Goal: Information Seeking & Learning: Find specific fact

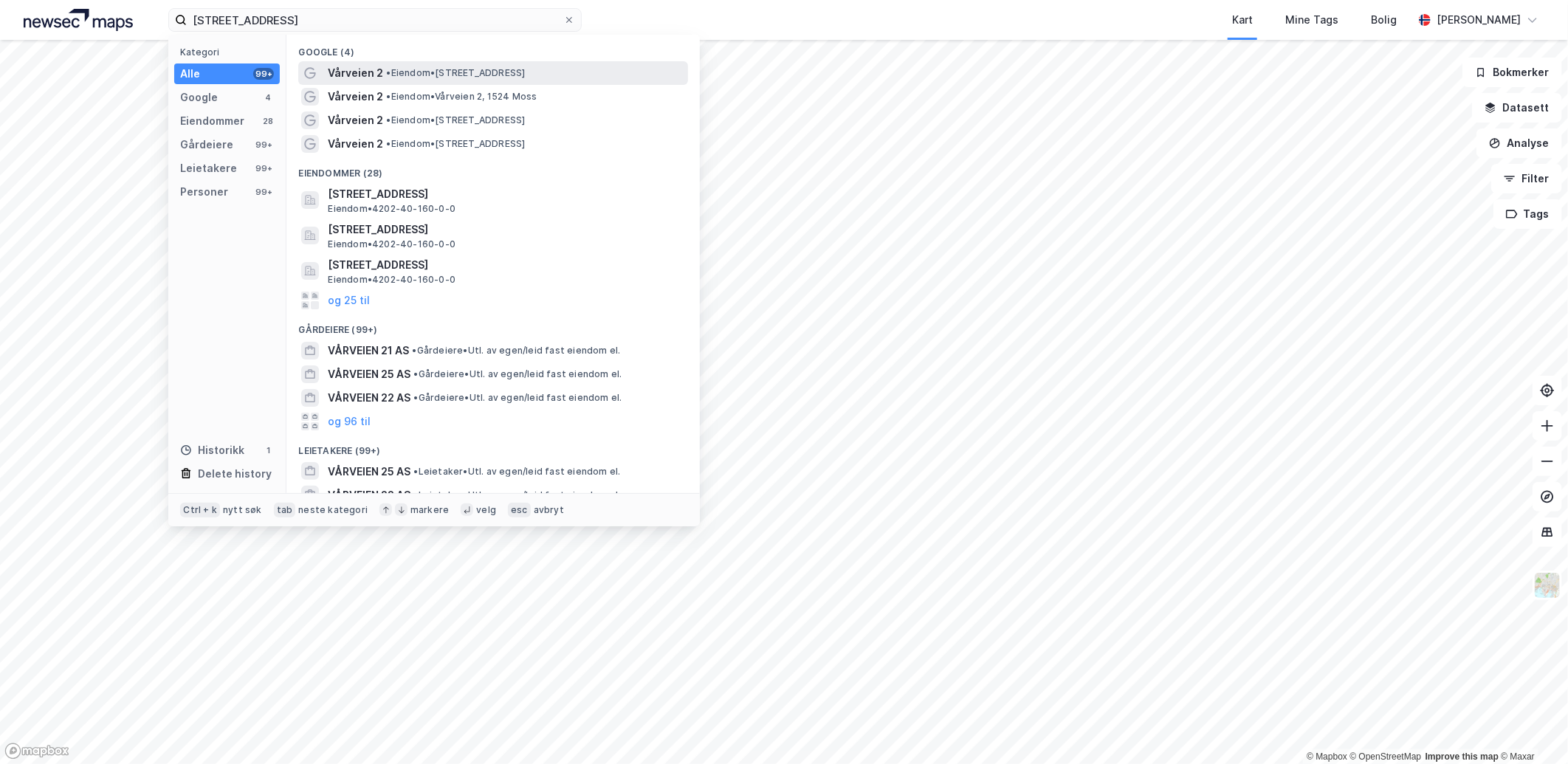
click at [412, 68] on span "• Eiendom • [STREET_ADDRESS]" at bounding box center [455, 73] width 139 height 12
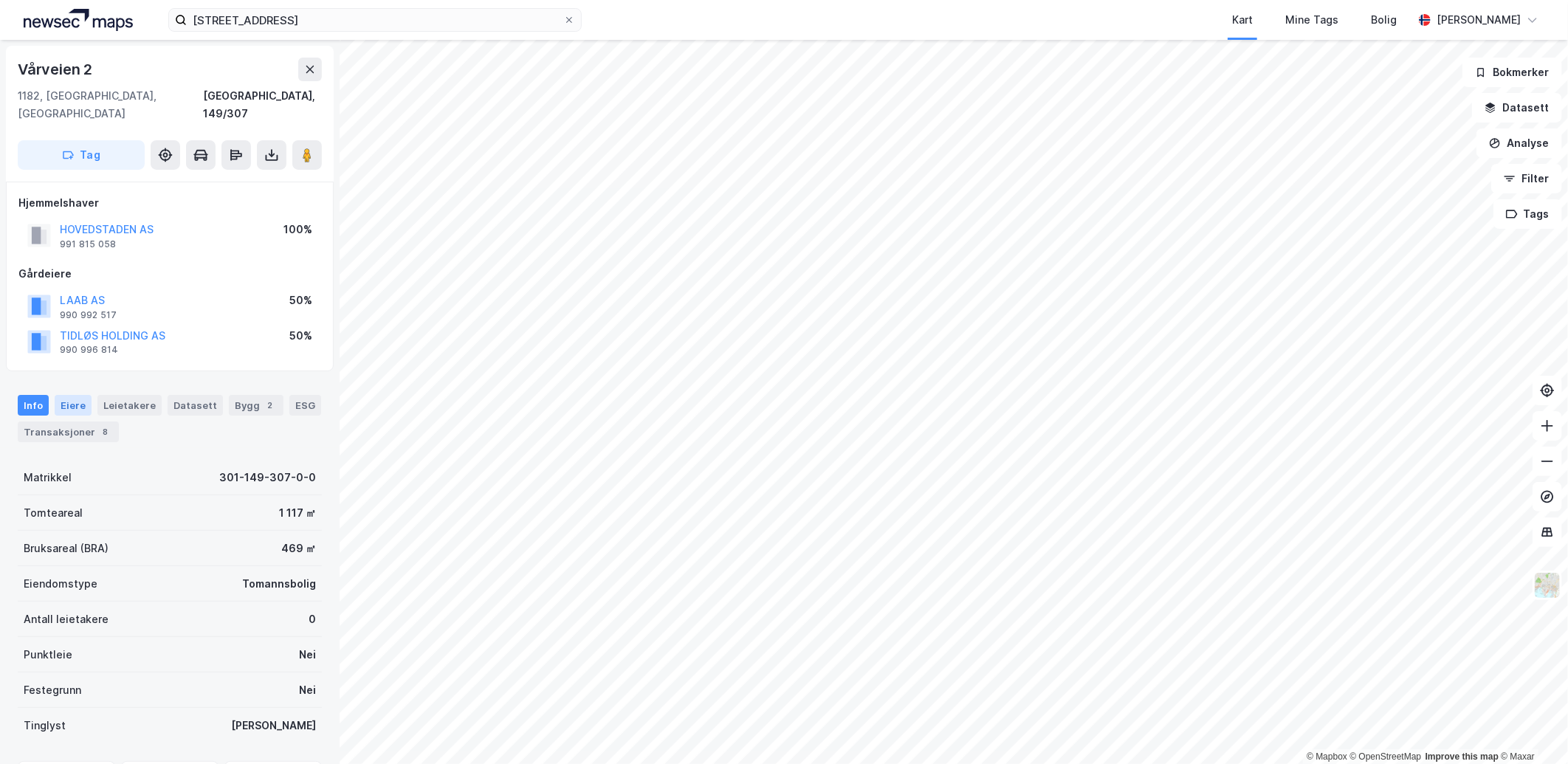
click at [76, 395] on div "Eiere" at bounding box center [73, 405] width 37 height 21
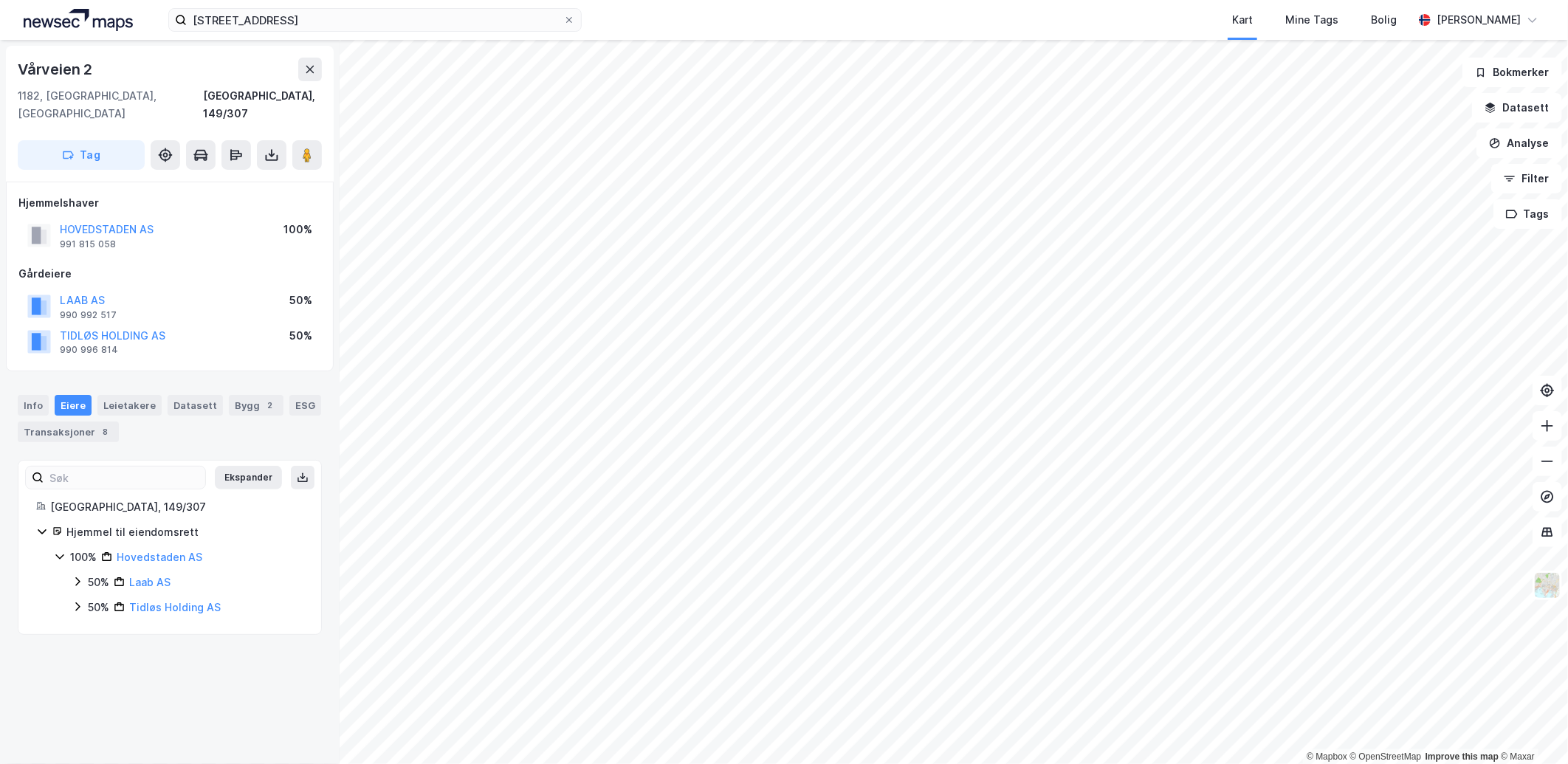
click at [76, 576] on icon at bounding box center [77, 582] width 12 height 12
click at [77, 626] on icon at bounding box center [77, 632] width 12 height 12
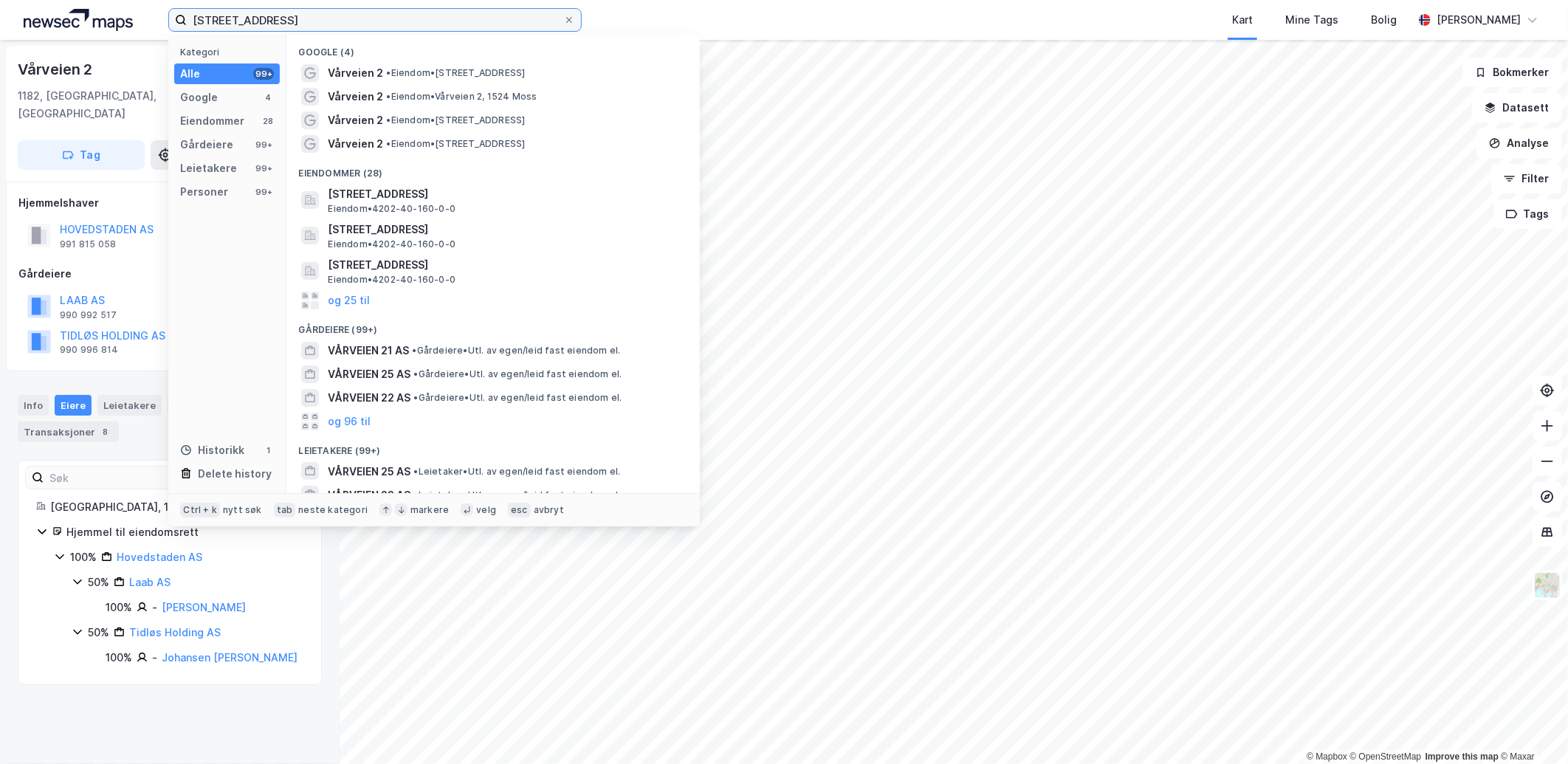
drag, startPoint x: 282, startPoint y: 15, endPoint x: -157, endPoint y: 5, distance: 439.1
click at [0, 5] on html "vårveien 2 Kategori Alle 99+ Google 4 Eiendommer 28 Gårdeiere 99+ Leietakere 99…" at bounding box center [784, 382] width 1568 height 764
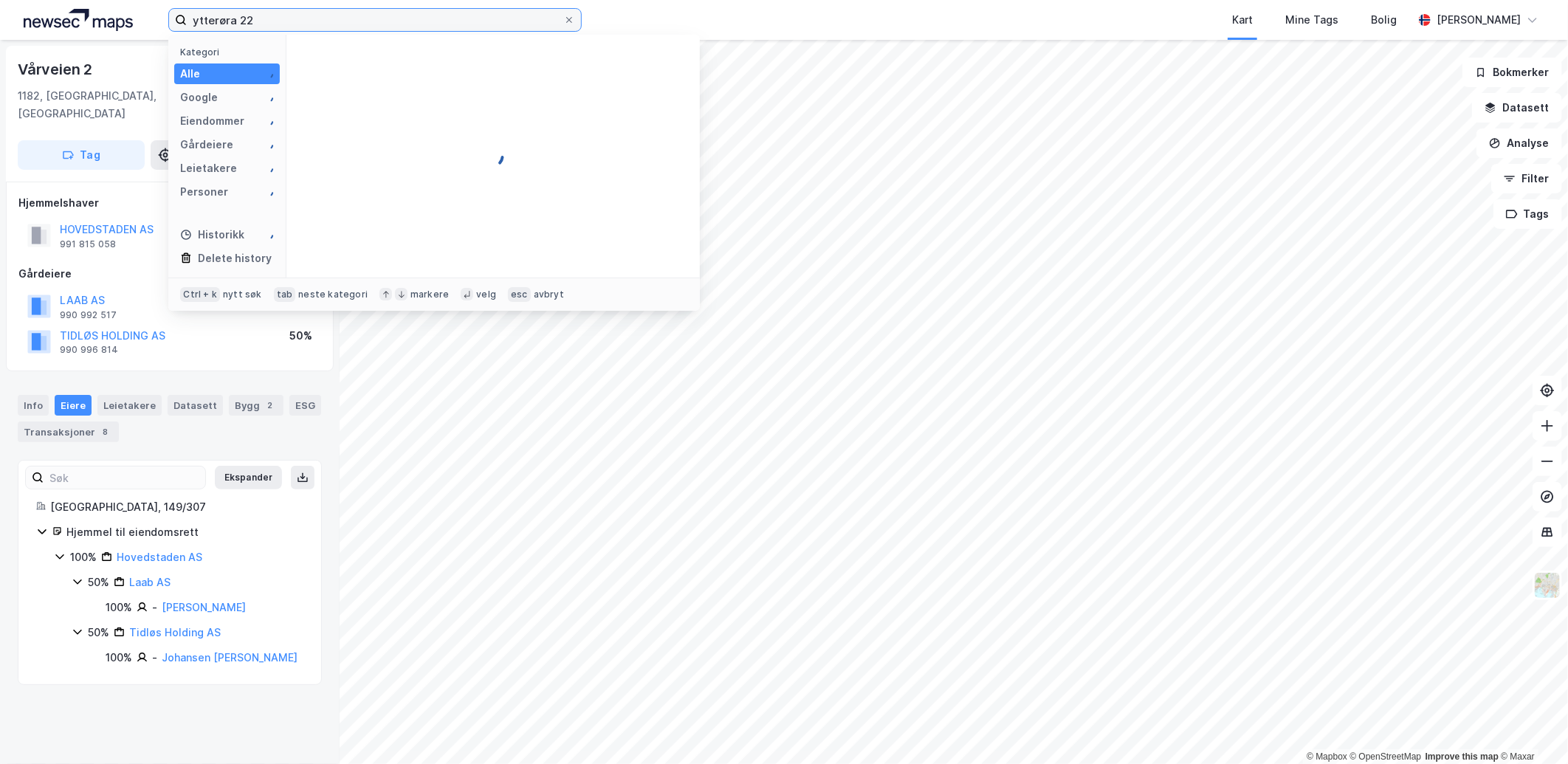
type input "ytterøra 22"
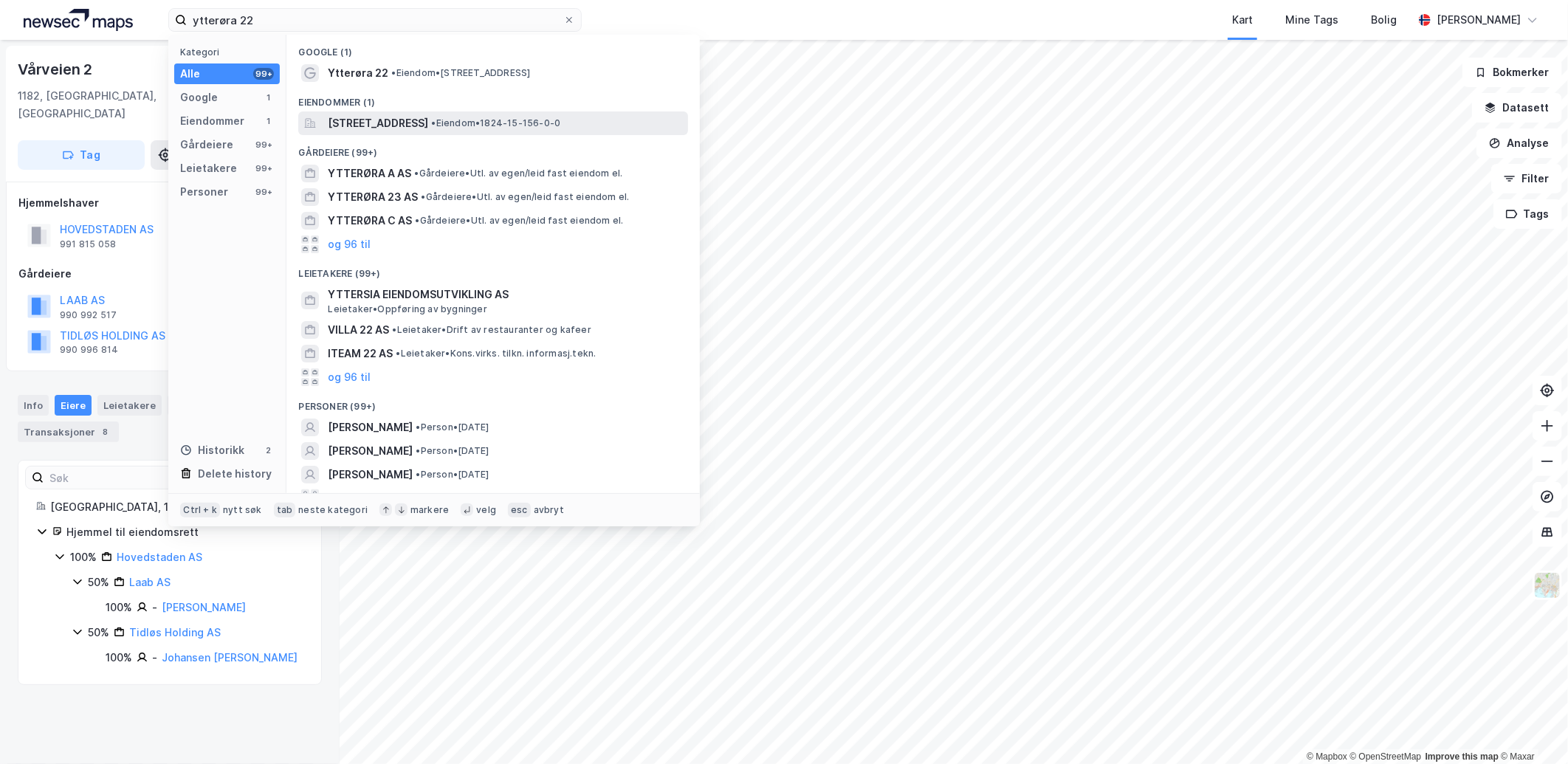
click at [428, 117] on span "[STREET_ADDRESS]" at bounding box center [378, 123] width 101 height 18
